Goal: Find specific page/section: Find specific page/section

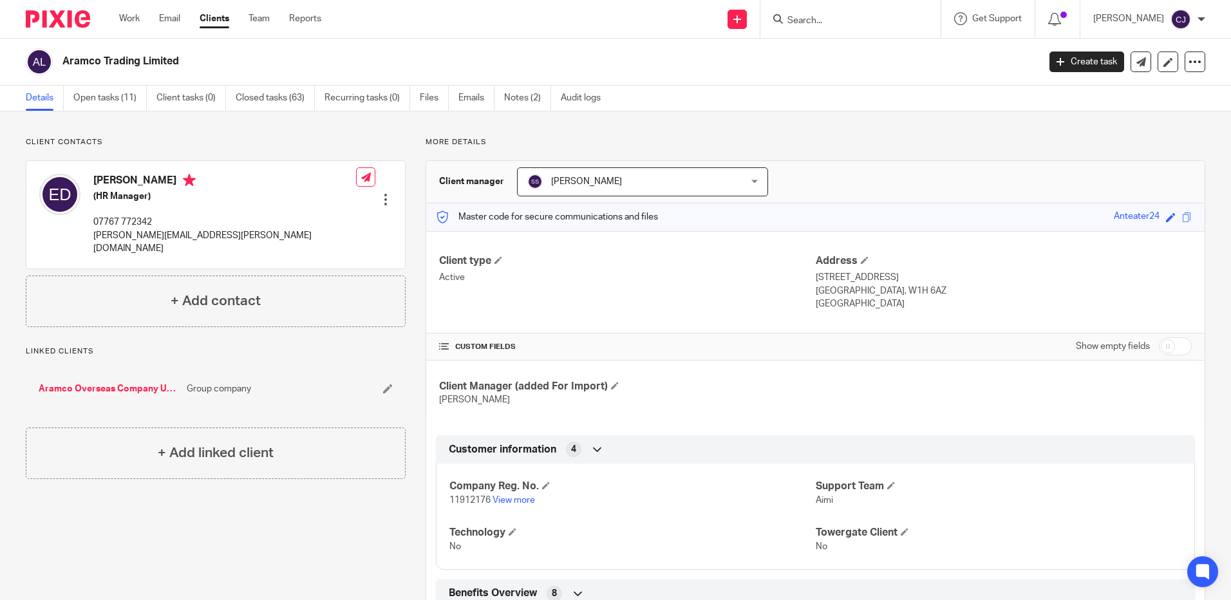
click at [805, 26] on input "Search" at bounding box center [844, 21] width 116 height 12
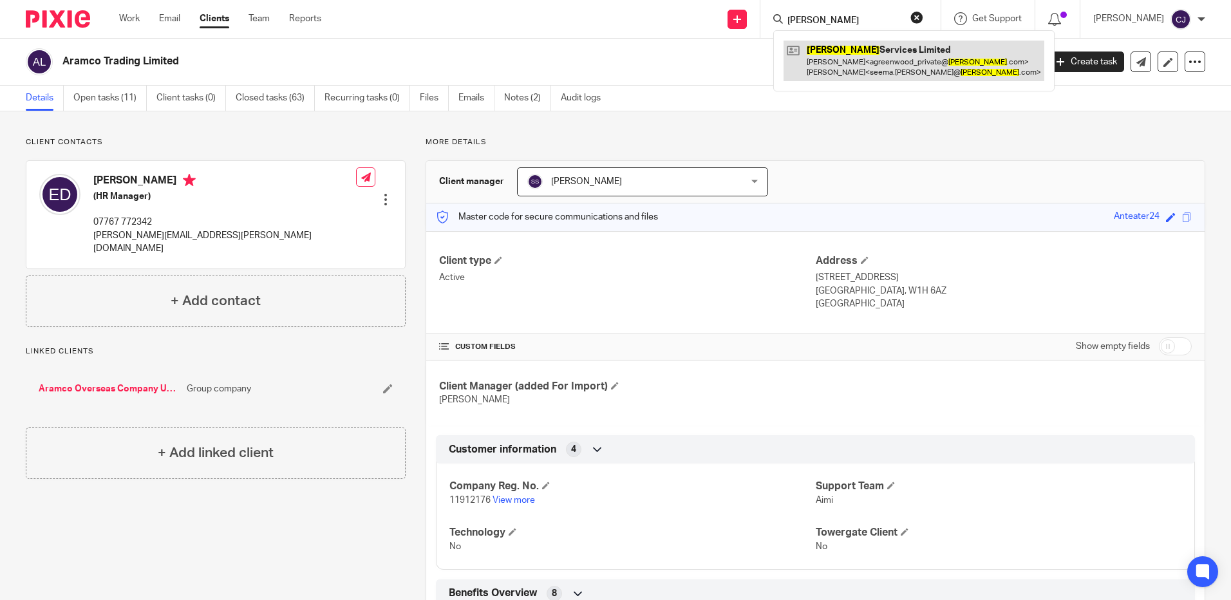
type input "[PERSON_NAME]"
click at [843, 66] on link at bounding box center [913, 61] width 261 height 40
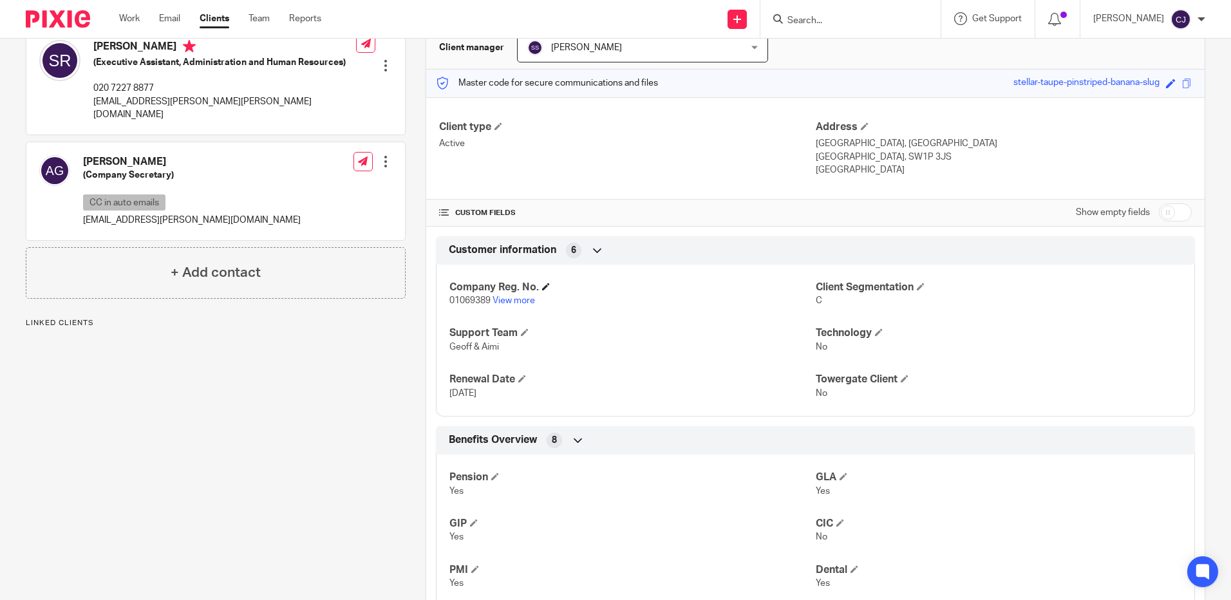
scroll to position [386, 0]
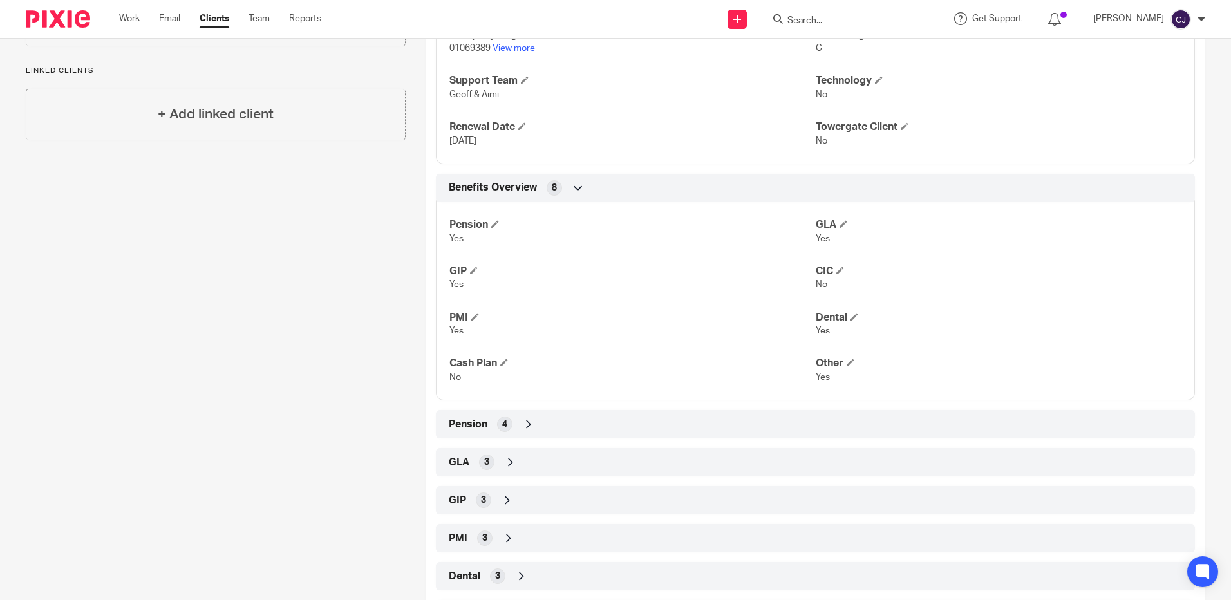
click at [485, 536] on div "3" at bounding box center [484, 537] width 15 height 15
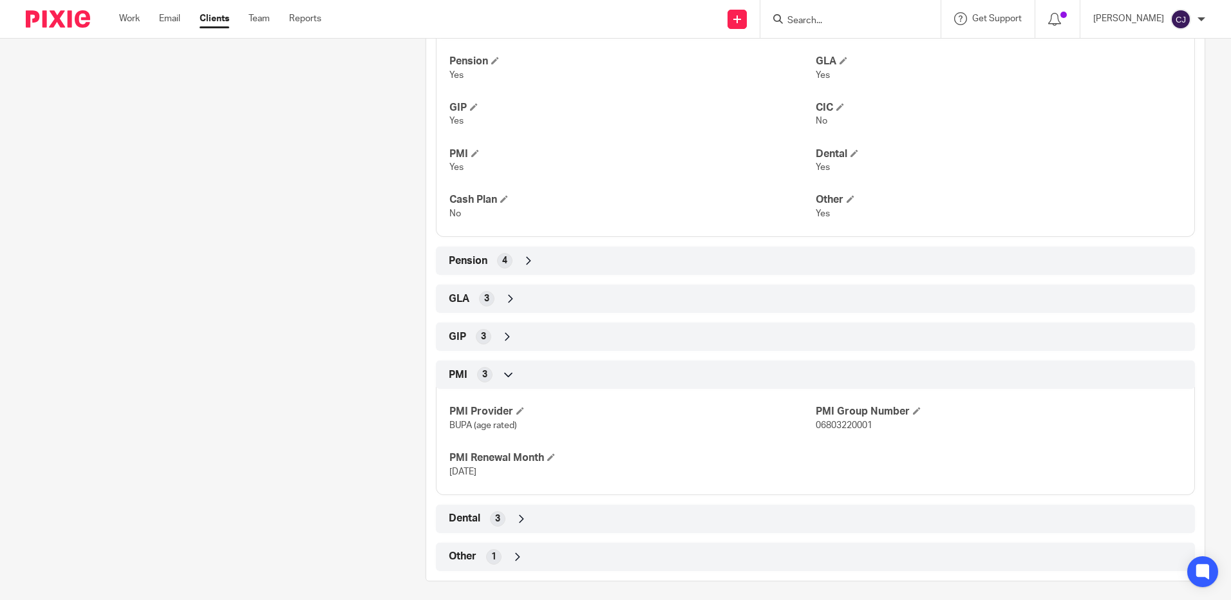
scroll to position [557, 0]
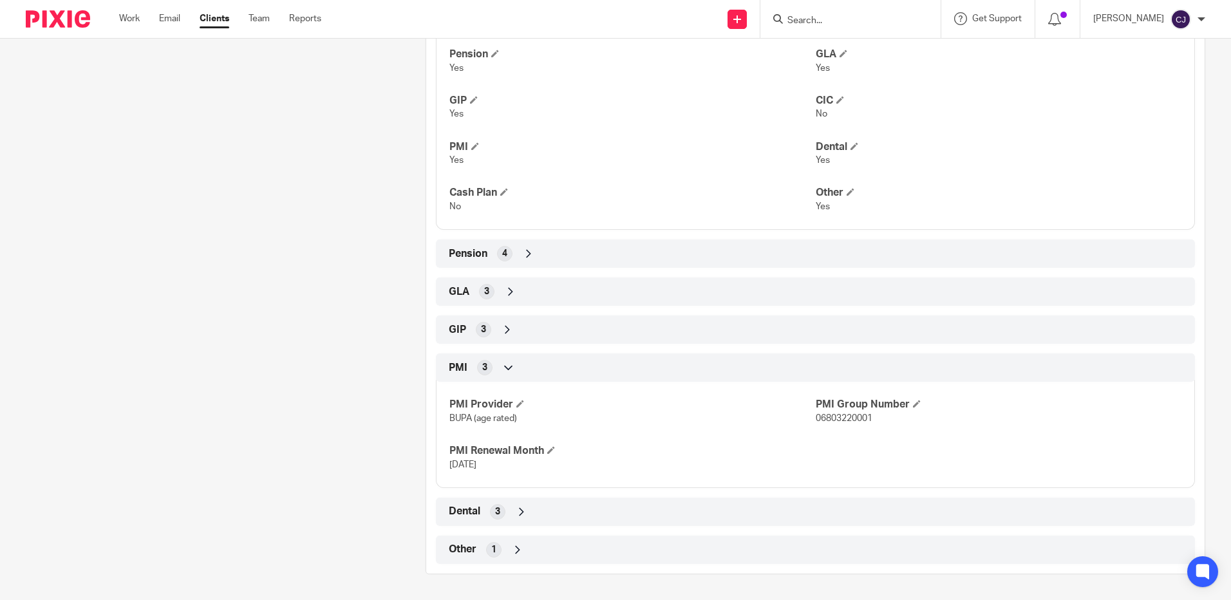
click at [487, 373] on div "PMI 3" at bounding box center [815, 368] width 740 height 22
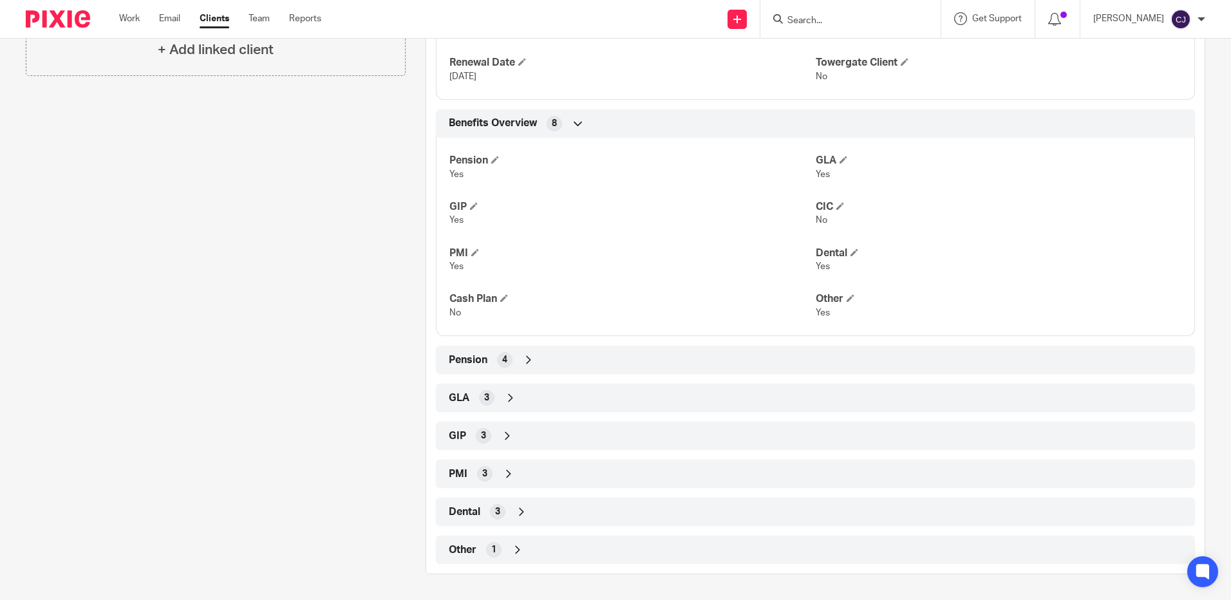
click at [490, 398] on div "3" at bounding box center [486, 397] width 15 height 15
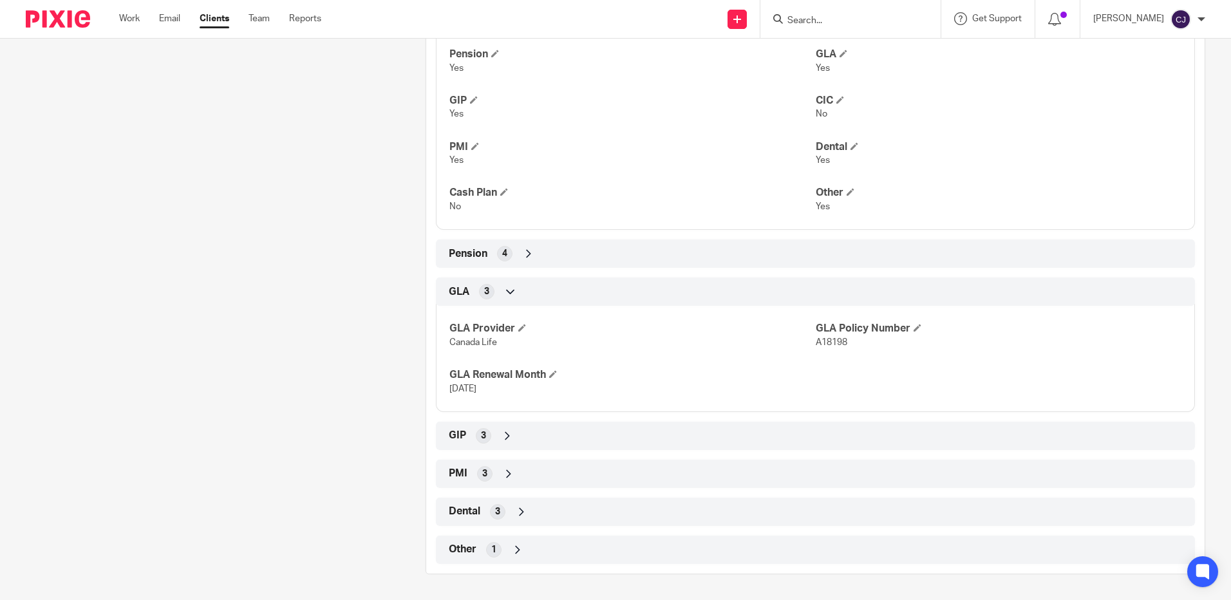
click at [490, 300] on div "GLA 3" at bounding box center [815, 292] width 740 height 22
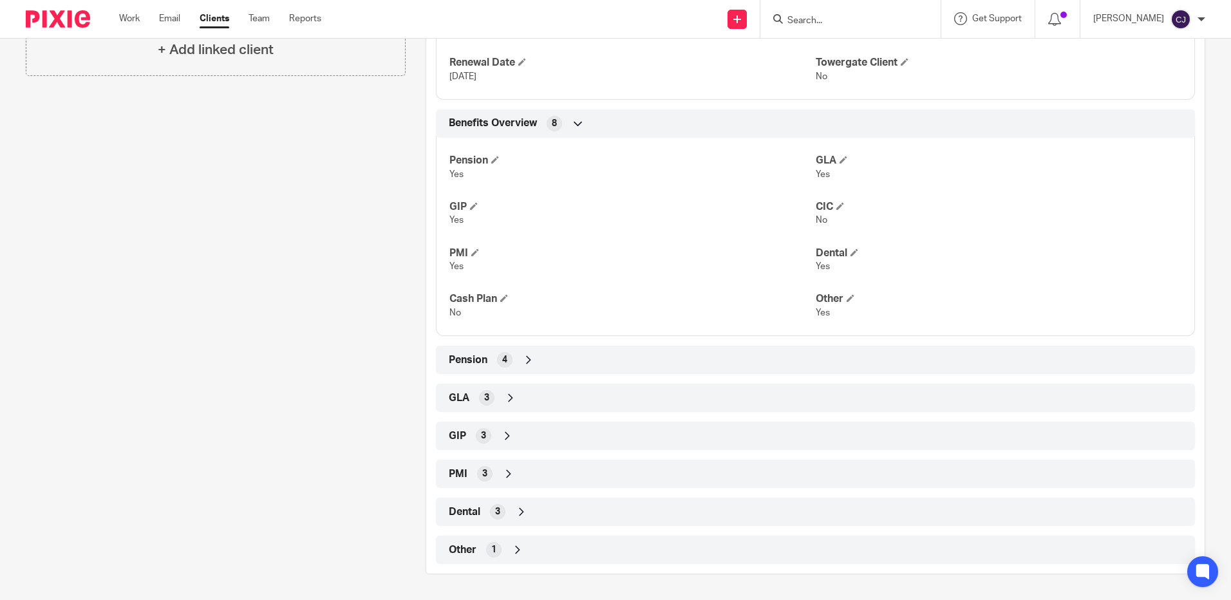
click at [487, 438] on div "3" at bounding box center [483, 435] width 15 height 15
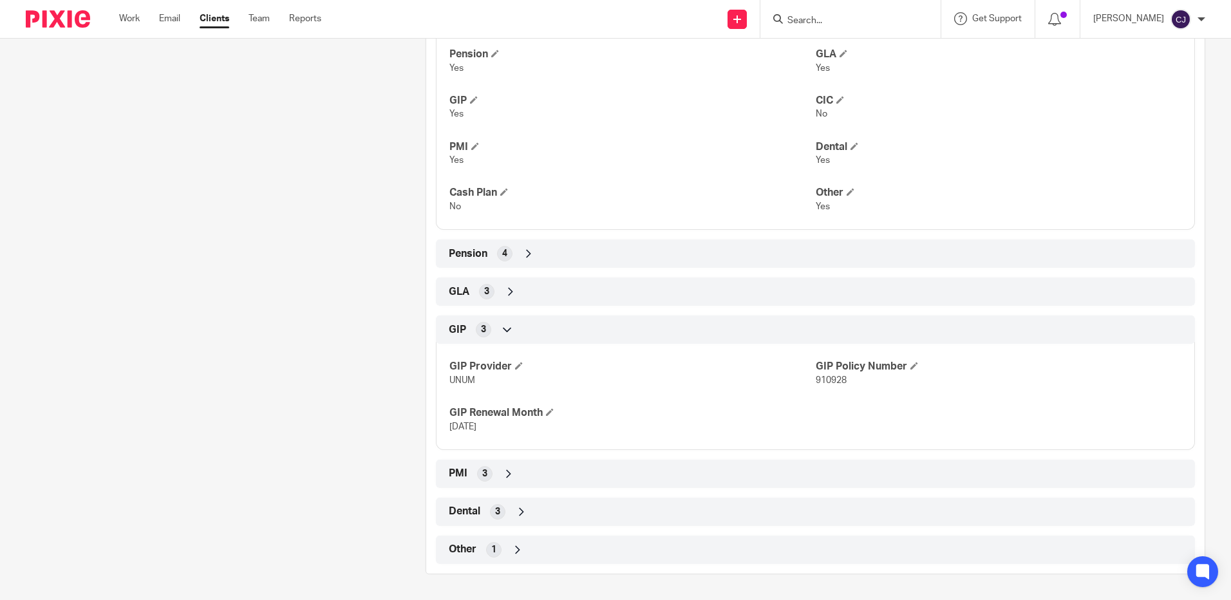
click at [501, 328] on icon at bounding box center [507, 329] width 13 height 13
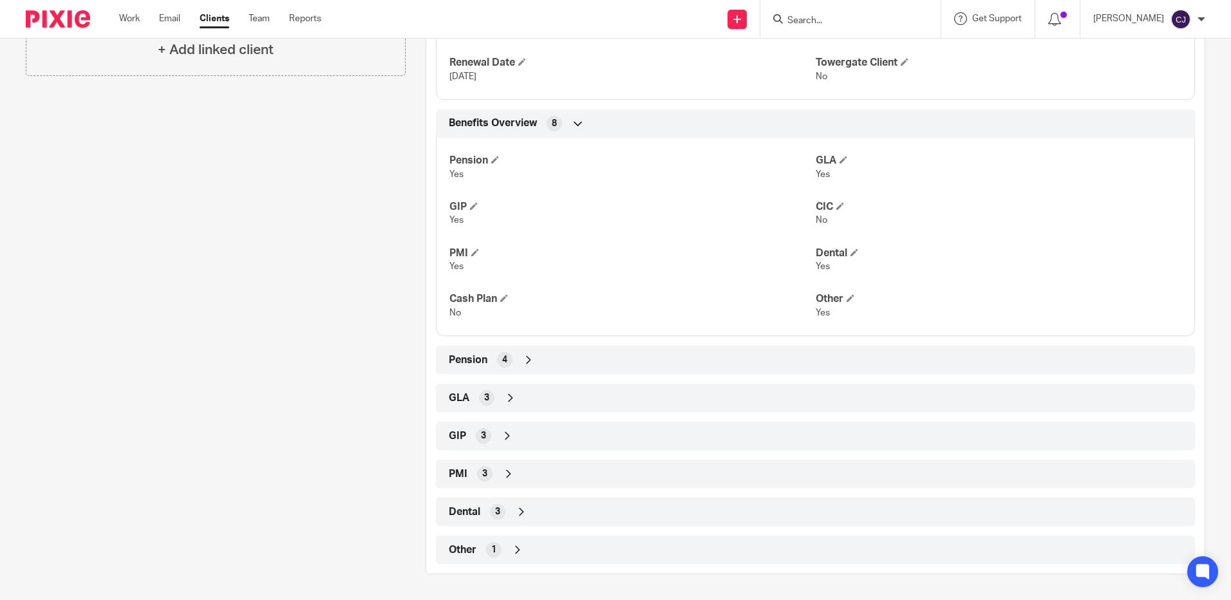
click at [509, 517] on div "Dental 3" at bounding box center [815, 512] width 740 height 22
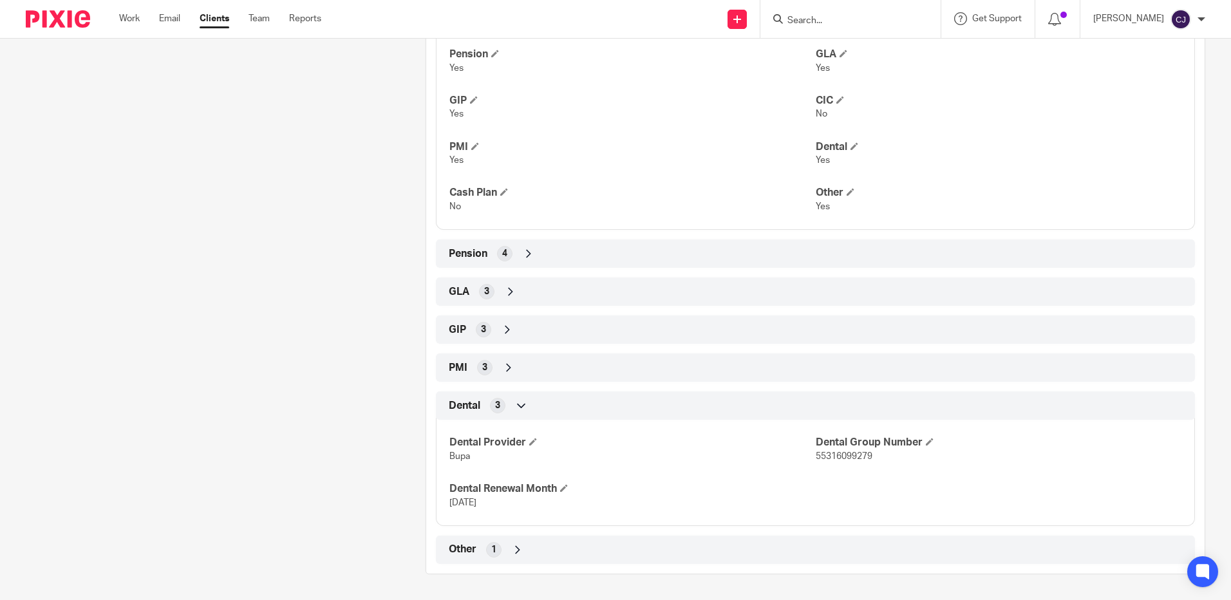
click at [498, 403] on span "3" at bounding box center [497, 405] width 5 height 13
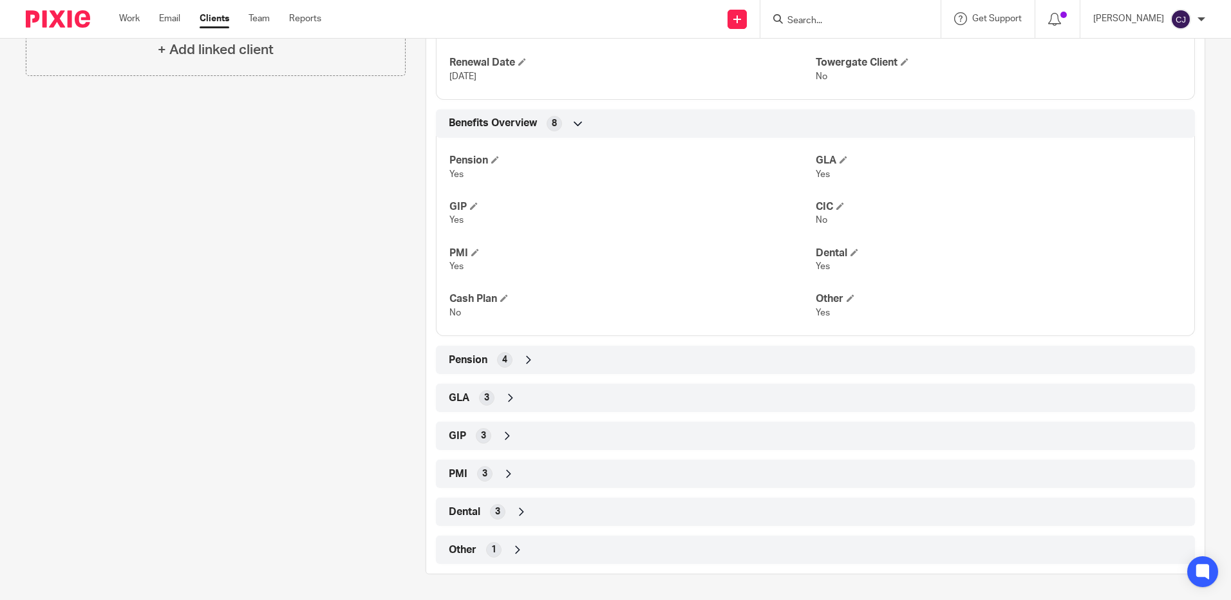
click at [514, 557] on div "Other 1" at bounding box center [815, 550] width 740 height 22
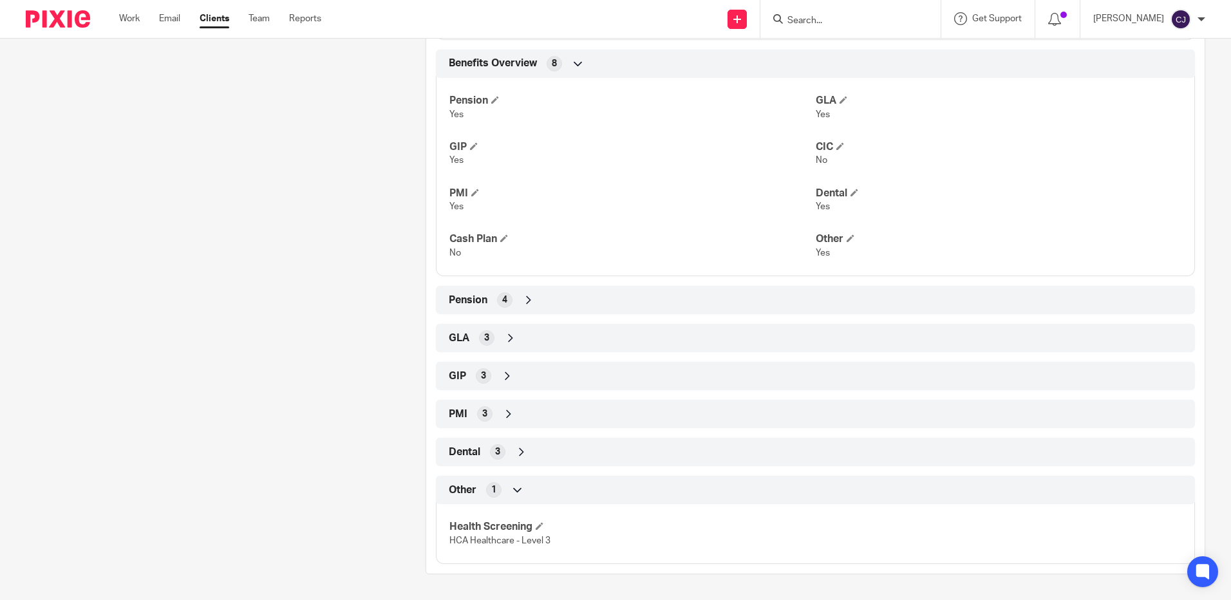
click at [519, 490] on icon at bounding box center [517, 489] width 13 height 13
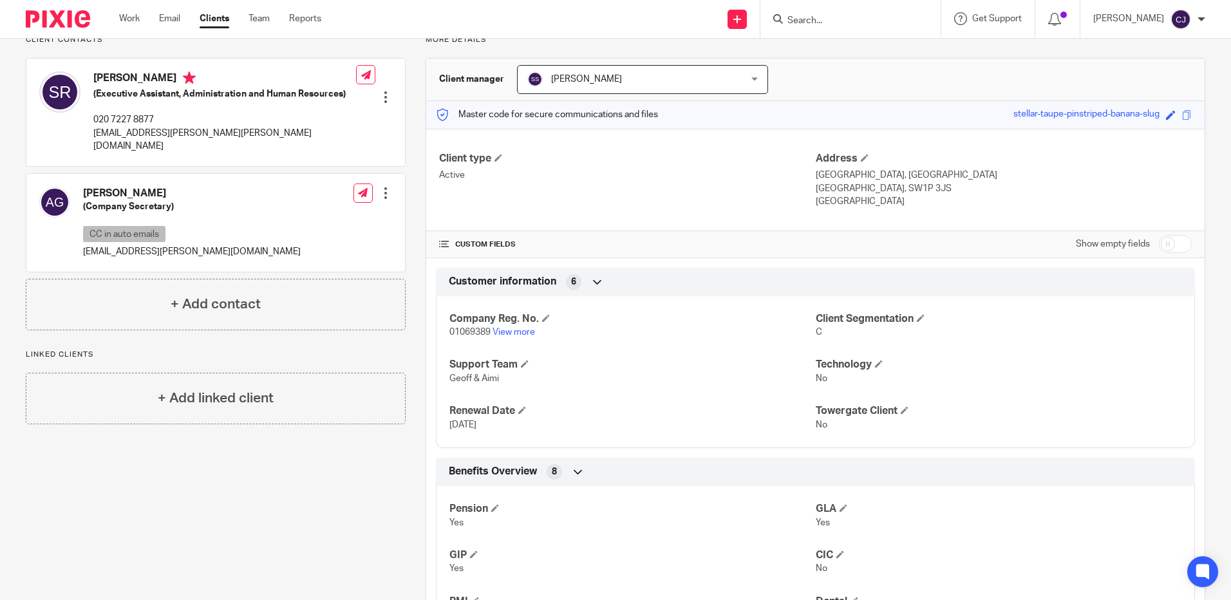
scroll to position [0, 0]
